Goal: Task Accomplishment & Management: Manage account settings

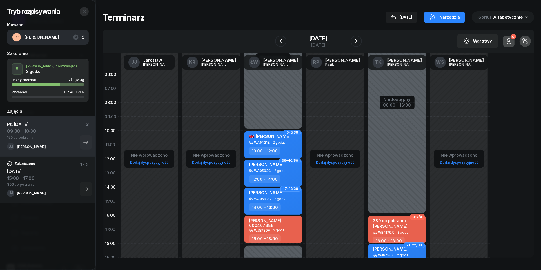
click at [86, 12] on icon "button" at bounding box center [84, 11] width 5 height 5
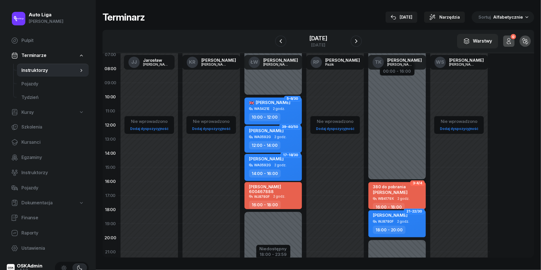
scroll to position [35, 0]
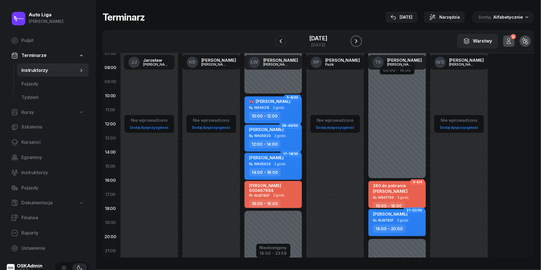
click at [357, 41] on icon "button" at bounding box center [356, 41] width 2 height 4
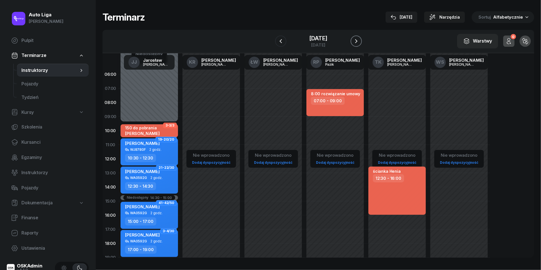
click at [360, 42] on icon "button" at bounding box center [356, 41] width 7 height 7
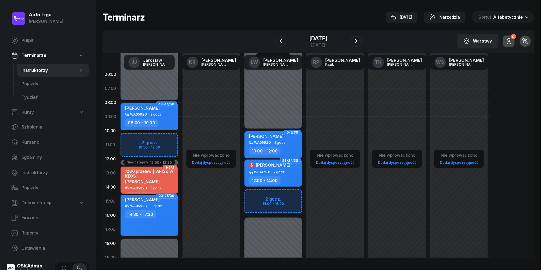
click at [252, 165] on span "$" at bounding box center [251, 165] width 3 height 4
select select "12"
select select "14"
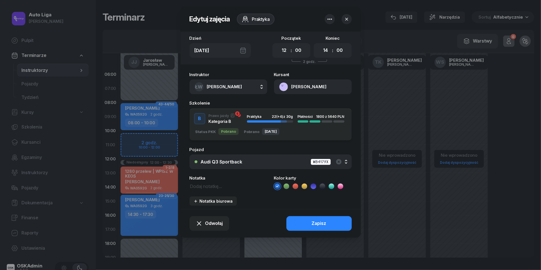
click at [345, 20] on icon "button" at bounding box center [346, 19] width 3 height 3
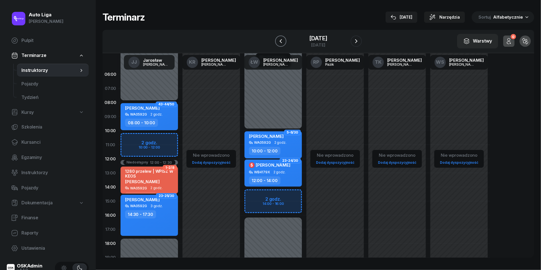
click at [278, 39] on icon "button" at bounding box center [280, 41] width 7 height 7
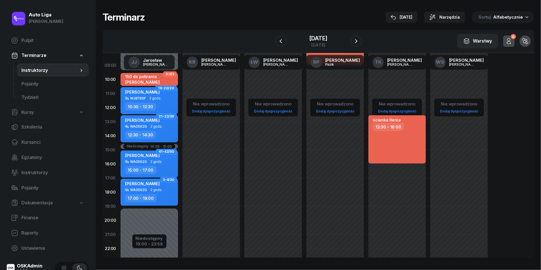
scroll to position [60, 0]
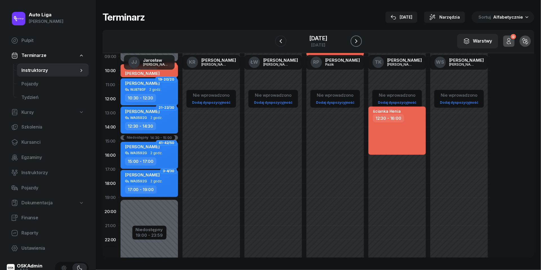
click at [357, 40] on icon "button" at bounding box center [356, 41] width 2 height 4
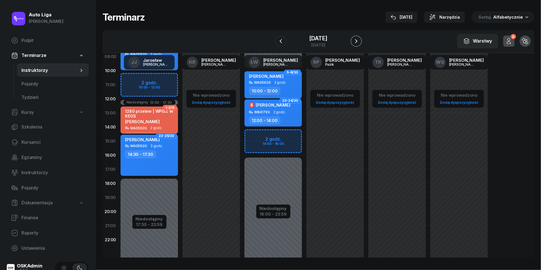
click at [357, 40] on icon "button" at bounding box center [356, 41] width 2 height 4
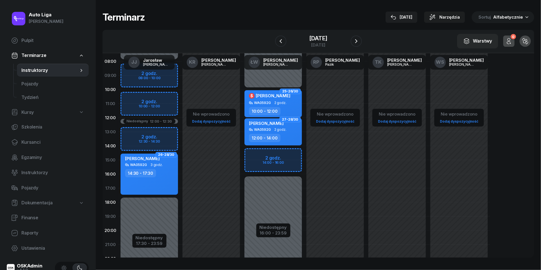
scroll to position [40, 0]
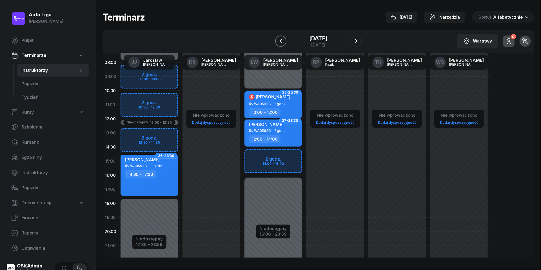
click at [277, 39] on icon "button" at bounding box center [280, 41] width 7 height 7
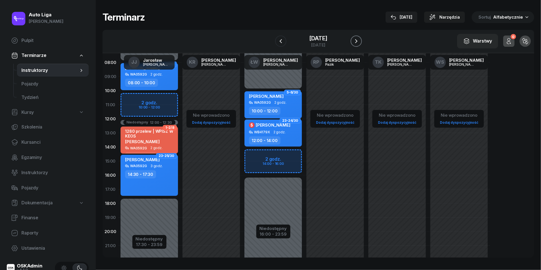
click at [360, 41] on icon "button" at bounding box center [356, 41] width 7 height 7
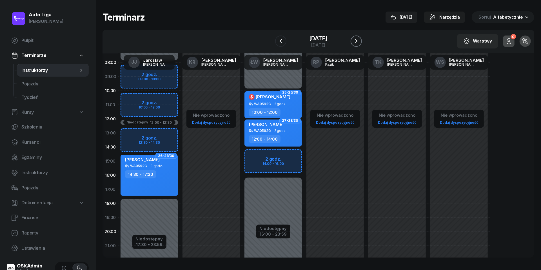
click at [360, 42] on icon "button" at bounding box center [356, 41] width 7 height 7
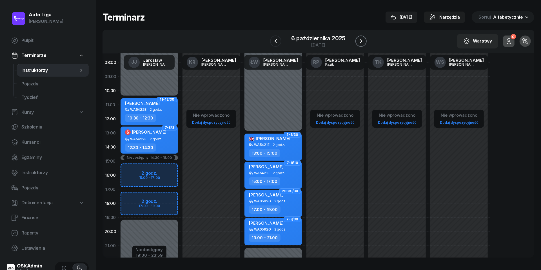
click at [365, 40] on button "button" at bounding box center [360, 40] width 11 height 11
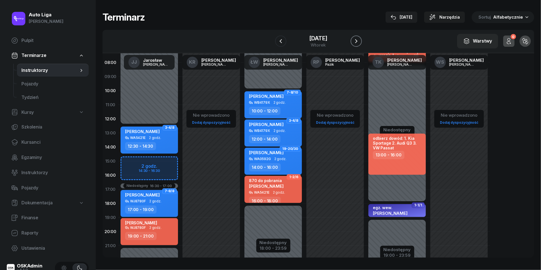
click at [360, 39] on icon "button" at bounding box center [356, 41] width 7 height 7
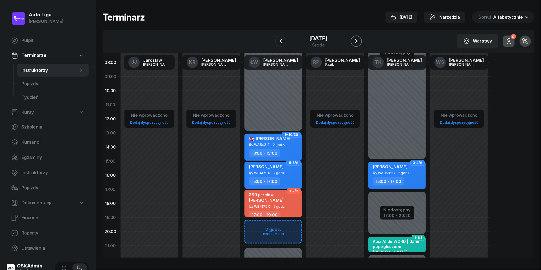
click at [360, 39] on icon "button" at bounding box center [356, 41] width 7 height 7
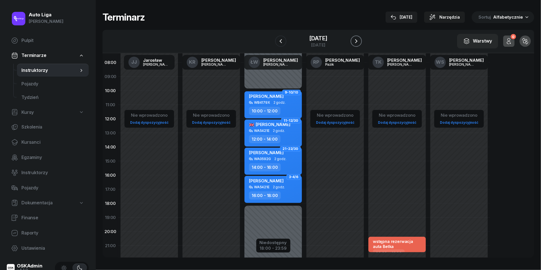
click at [360, 39] on icon "button" at bounding box center [356, 41] width 7 height 7
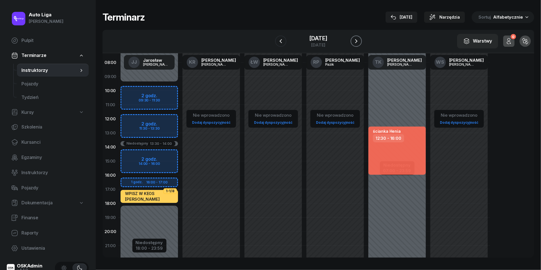
click at [360, 39] on icon "button" at bounding box center [356, 41] width 7 height 7
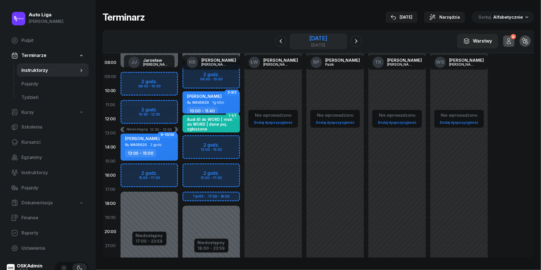
click at [311, 41] on div "[DATE]" at bounding box center [318, 38] width 18 height 6
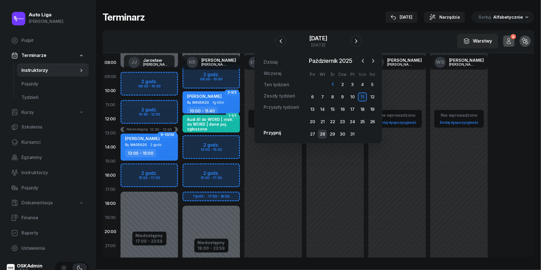
click at [324, 136] on div "28" at bounding box center [322, 134] width 9 height 9
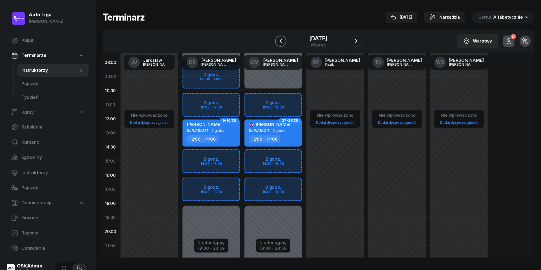
click at [277, 39] on icon "button" at bounding box center [280, 41] width 7 height 7
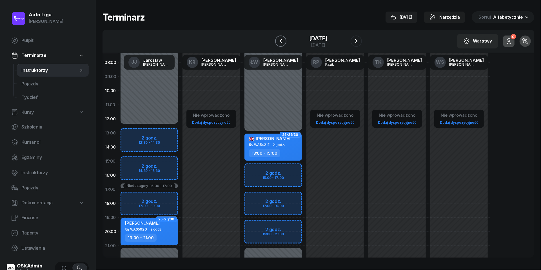
click at [279, 41] on button "button" at bounding box center [280, 40] width 11 height 11
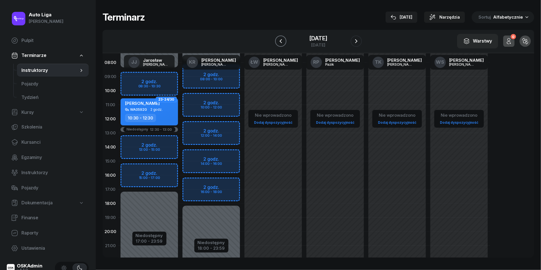
click at [279, 41] on icon "button" at bounding box center [280, 41] width 2 height 4
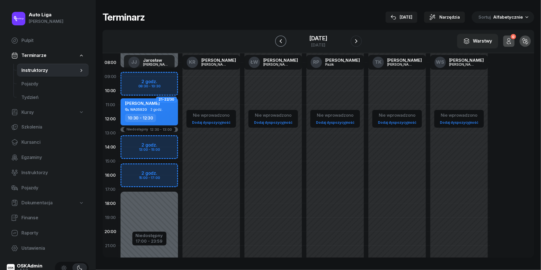
click at [279, 41] on icon "button" at bounding box center [280, 41] width 2 height 4
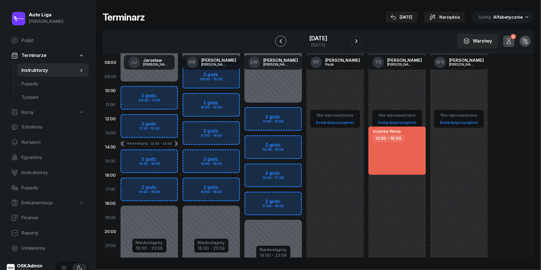
click at [279, 41] on icon "button" at bounding box center [280, 41] width 2 height 4
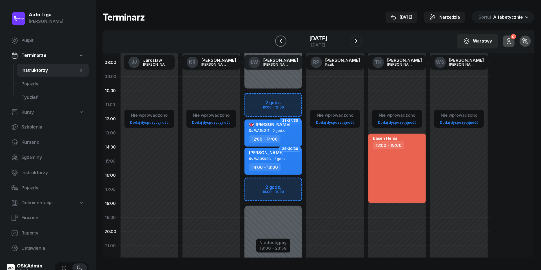
click at [279, 41] on icon "button" at bounding box center [280, 41] width 2 height 4
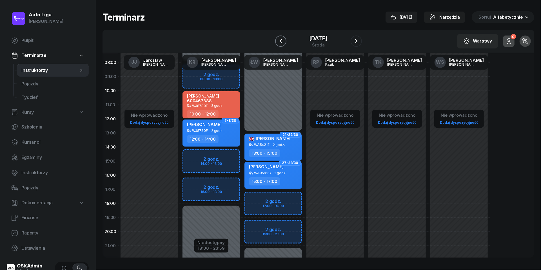
click at [279, 41] on icon "button" at bounding box center [280, 41] width 2 height 4
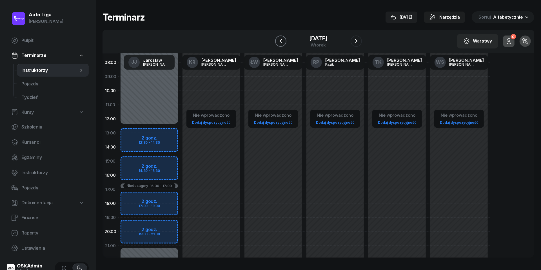
click at [277, 41] on icon "button" at bounding box center [280, 41] width 7 height 7
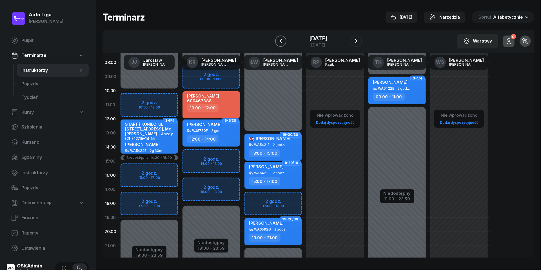
click at [275, 37] on button "button" at bounding box center [280, 40] width 11 height 11
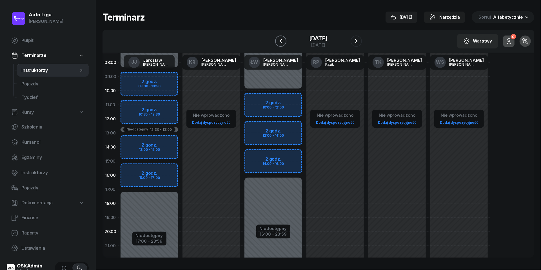
click at [275, 37] on button "button" at bounding box center [280, 40] width 11 height 11
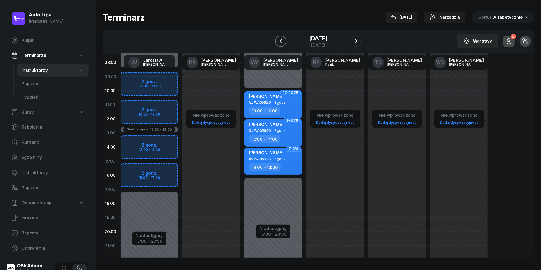
click at [275, 37] on button "button" at bounding box center [280, 40] width 11 height 11
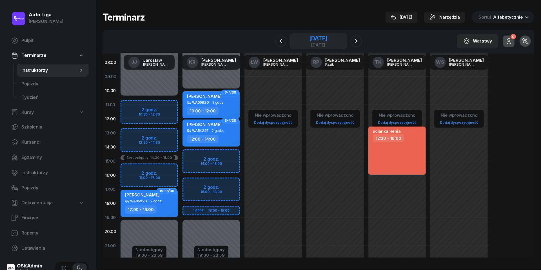
click at [315, 43] on div "[DATE]" at bounding box center [318, 45] width 18 height 4
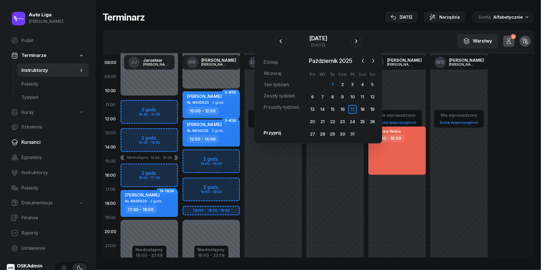
click at [34, 145] on span "Kursanci" at bounding box center [52, 142] width 63 height 7
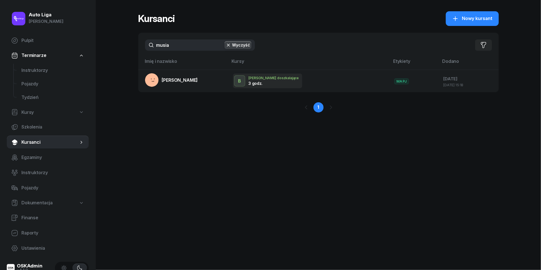
click at [178, 50] on input "musia" at bounding box center [200, 44] width 110 height 11
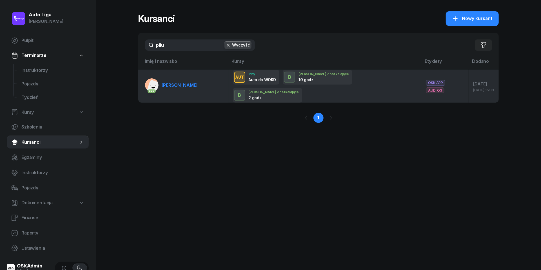
type input "pliu"
click at [172, 82] on span "[PERSON_NAME]" at bounding box center [180, 85] width 36 height 6
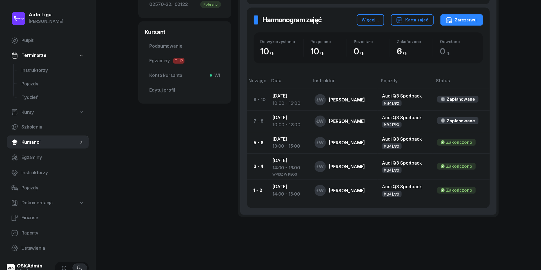
scroll to position [217, 0]
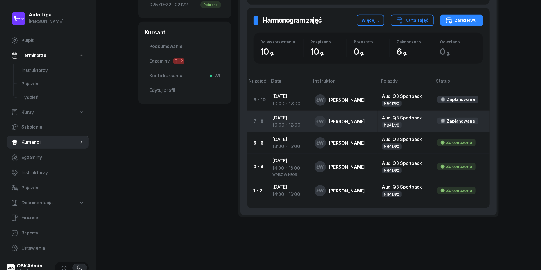
click at [295, 117] on td "[DATE] 10:00 - 12:00" at bounding box center [289, 121] width 42 height 21
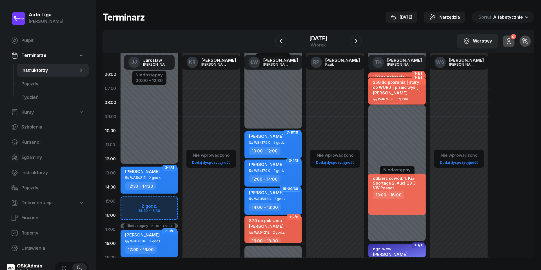
click at [407, 90] on span "[PERSON_NAME]" at bounding box center [390, 92] width 35 height 5
select select "06"
select select "50"
select select "08"
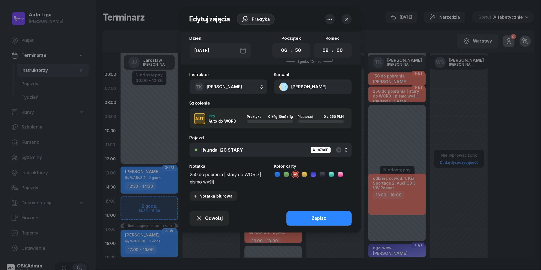
click at [348, 19] on icon "button" at bounding box center [347, 19] width 6 height 6
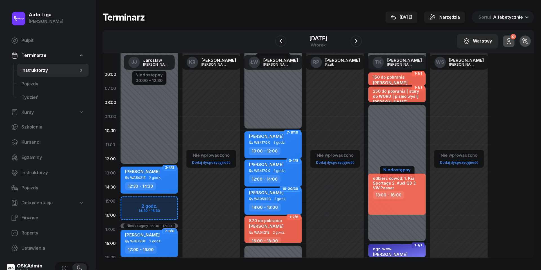
click at [401, 169] on div "Niedostępny" at bounding box center [397, 170] width 28 height 4
select select "05"
select select "50"
select select "08"
select select "18"
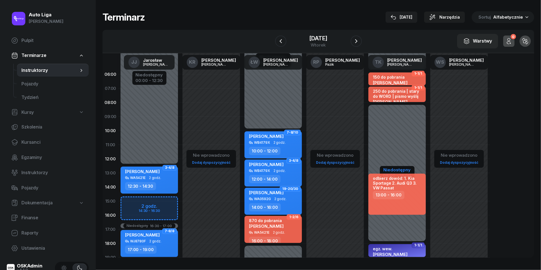
select select "19"
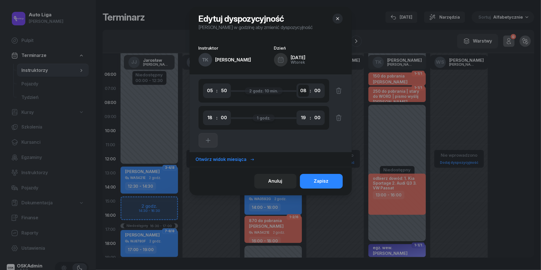
select select "12"
click at [321, 181] on div "Zapisz" at bounding box center [321, 180] width 15 height 7
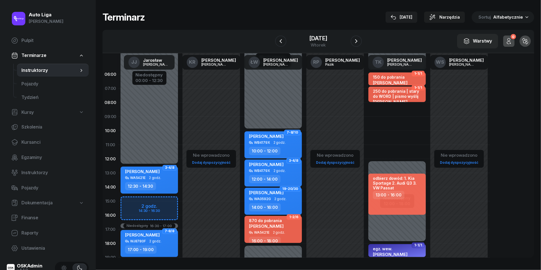
click at [383, 110] on div "1-1/1 150 do pobrania [PERSON_NAME] WJ8780F 1 godz. 05:50 - 06:50 1-1/1 250 do …" at bounding box center [397, 201] width 62 height 268
select select "08"
select select "10"
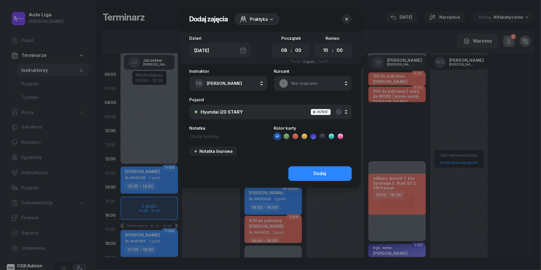
click at [308, 83] on span "Nie wybrano" at bounding box center [318, 83] width 55 height 7
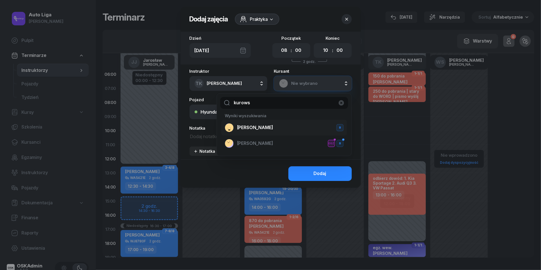
type input "kurows"
click at [255, 130] on span "[PERSON_NAME]" at bounding box center [255, 127] width 36 height 7
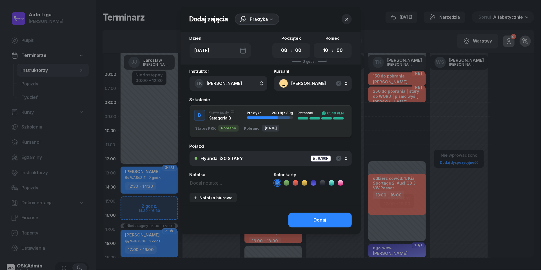
click at [263, 161] on div "Hyundai i20 STARY WJ8780F" at bounding box center [274, 158] width 146 height 7
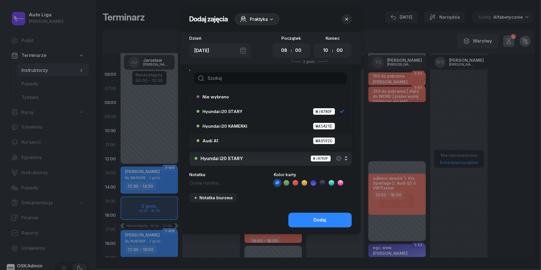
click at [255, 140] on div "Audi A1 WA0592G" at bounding box center [272, 140] width 139 height 7
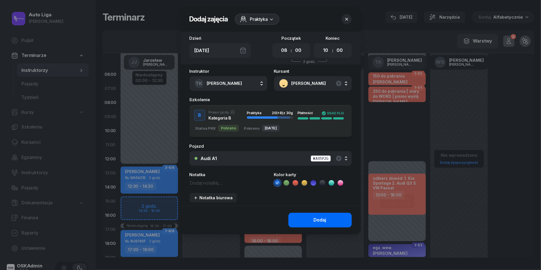
click at [321, 222] on div "Dodaj" at bounding box center [320, 219] width 13 height 7
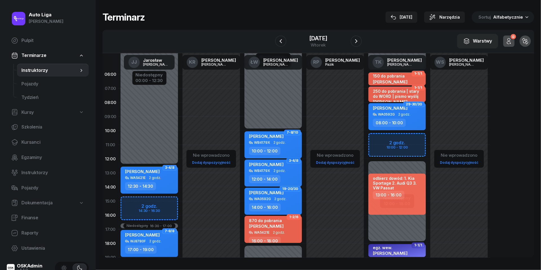
click at [271, 144] on div "[PERSON_NAME] WB4179X 2 godz. 10:00 - 12:00" at bounding box center [272, 144] width 57 height 27
click at [273, 142] on span "2 godz." at bounding box center [279, 143] width 12 height 4
select select "10"
select select "12"
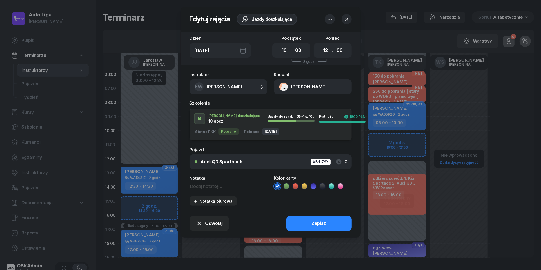
click at [225, 92] on button "ŁW [PERSON_NAME]" at bounding box center [229, 86] width 78 height 15
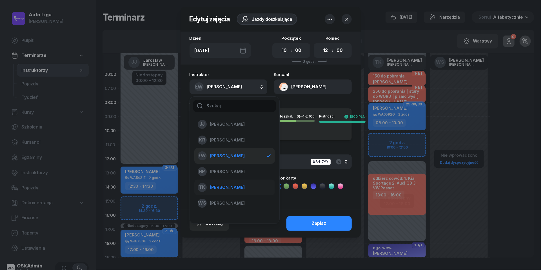
click at [236, 187] on span "[PERSON_NAME]" at bounding box center [227, 187] width 35 height 7
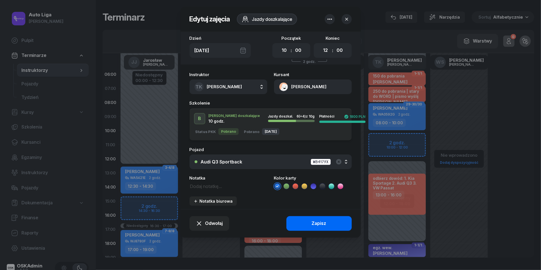
click at [321, 226] on div "Zapisz" at bounding box center [319, 223] width 15 height 7
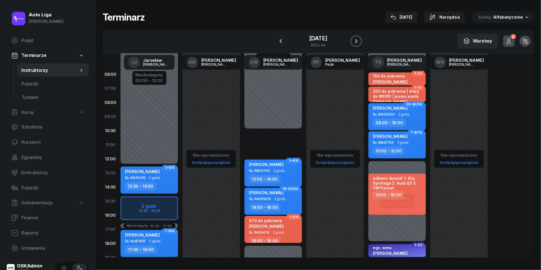
click at [361, 45] on button "button" at bounding box center [356, 40] width 11 height 11
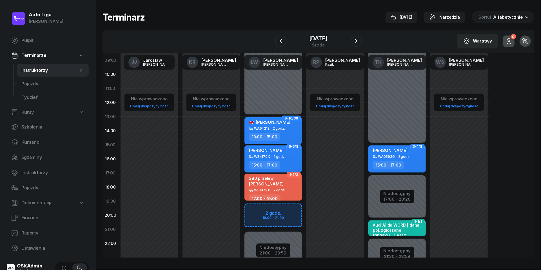
scroll to position [57, 0]
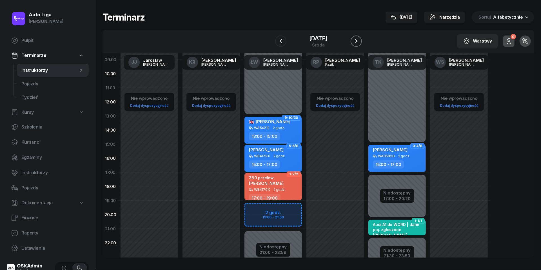
click at [360, 42] on icon "button" at bounding box center [356, 41] width 7 height 7
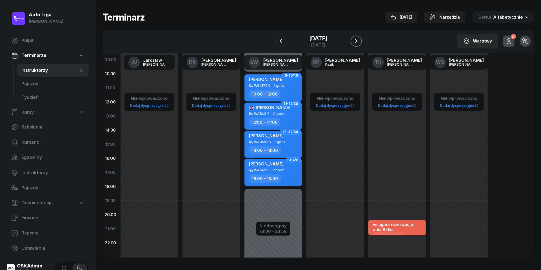
click at [360, 42] on icon "button" at bounding box center [356, 41] width 7 height 7
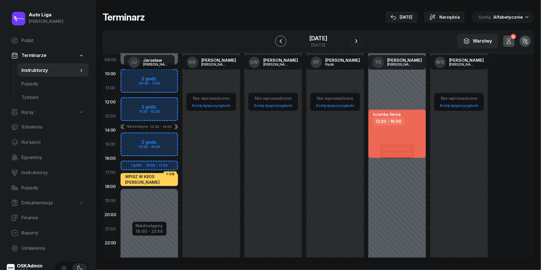
click at [277, 42] on icon "button" at bounding box center [280, 41] width 7 height 7
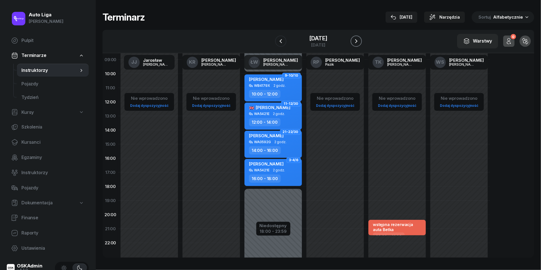
click at [360, 42] on icon "button" at bounding box center [356, 41] width 7 height 7
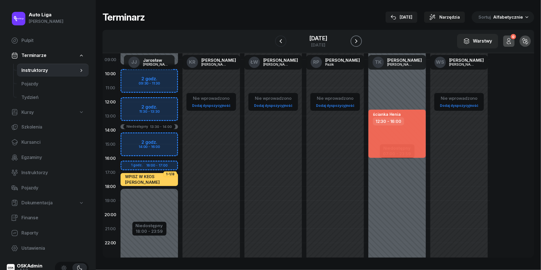
click at [357, 42] on icon "button" at bounding box center [356, 41] width 2 height 4
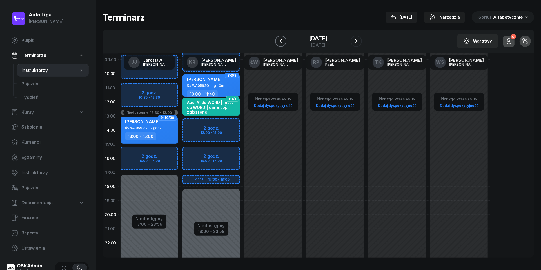
click at [277, 41] on icon "button" at bounding box center [280, 41] width 7 height 7
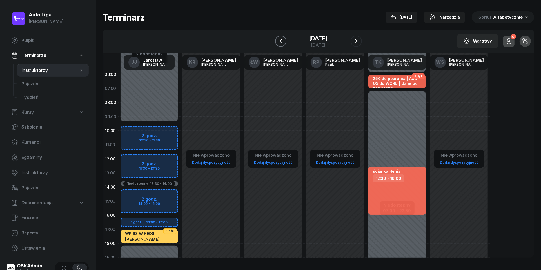
click at [277, 41] on icon "button" at bounding box center [280, 41] width 7 height 7
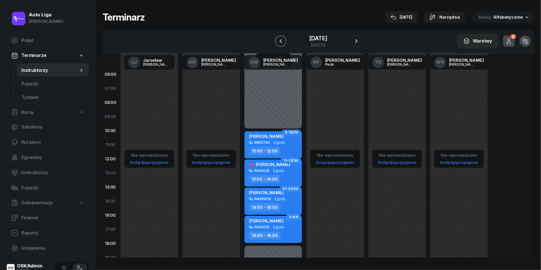
click at [277, 40] on icon "button" at bounding box center [280, 41] width 7 height 7
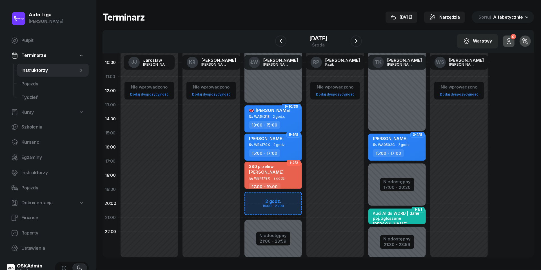
scroll to position [69, 0]
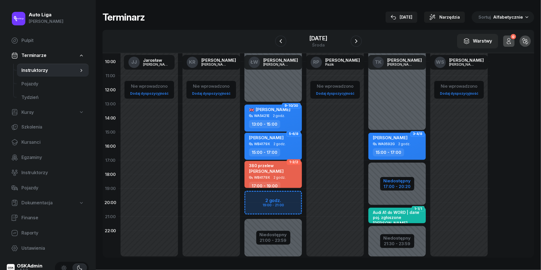
click at [396, 183] on div "Niedostępny" at bounding box center [397, 181] width 27 height 4
select select "15"
select select "17"
select select "20"
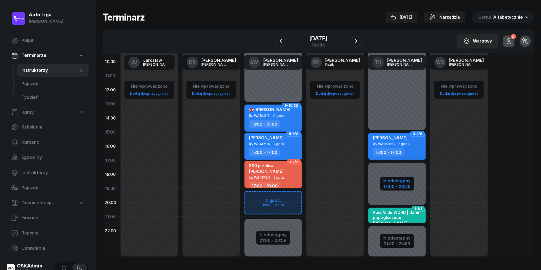
select select "21"
select select "30"
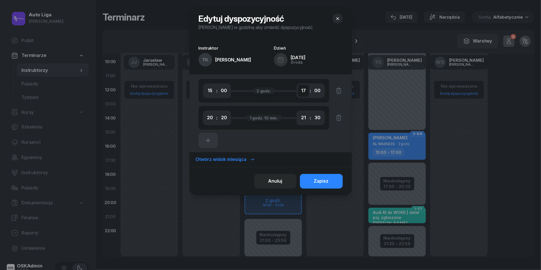
select select "19"
click at [326, 182] on div "Zapisz" at bounding box center [321, 180] width 15 height 7
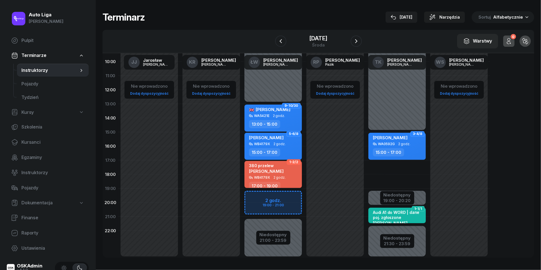
click at [277, 174] on div "380 przelew [PERSON_NAME]" at bounding box center [274, 169] width 50 height 12
select select "17"
select select "19"
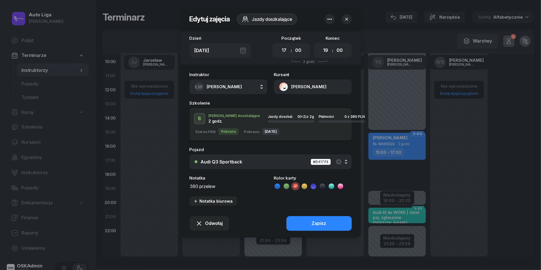
click at [247, 86] on button "ŁW [PERSON_NAME]" at bounding box center [229, 86] width 78 height 15
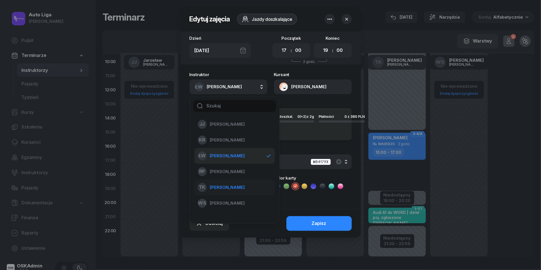
click at [230, 190] on span "[PERSON_NAME]" at bounding box center [227, 187] width 35 height 7
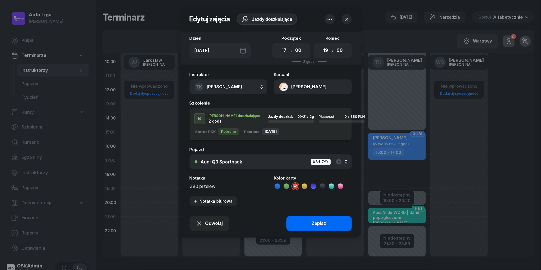
click at [300, 224] on button "Zapisz" at bounding box center [318, 223] width 65 height 15
